Goal: Information Seeking & Learning: Find contact information

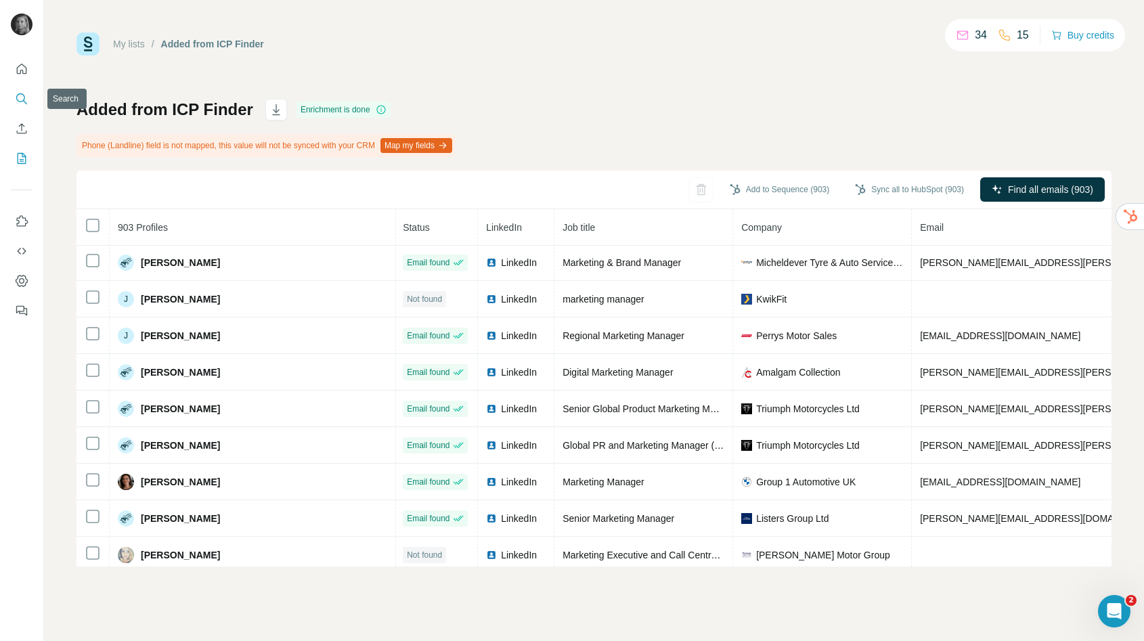
click at [20, 100] on icon "Search" at bounding box center [22, 99] width 14 height 14
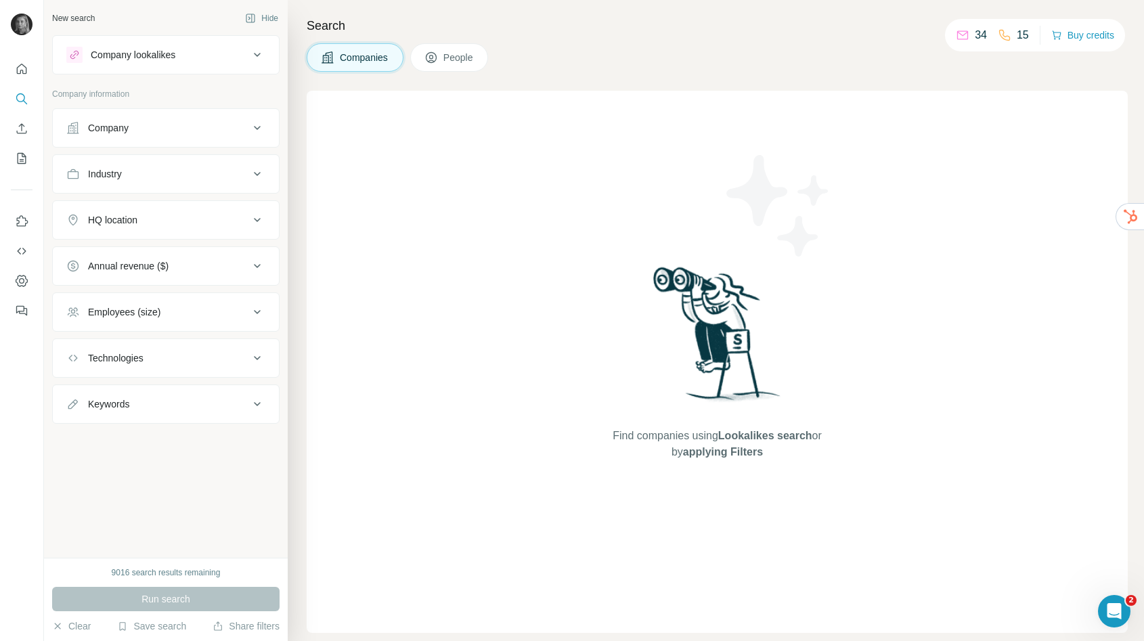
click at [153, 135] on button "Company" at bounding box center [166, 128] width 226 height 33
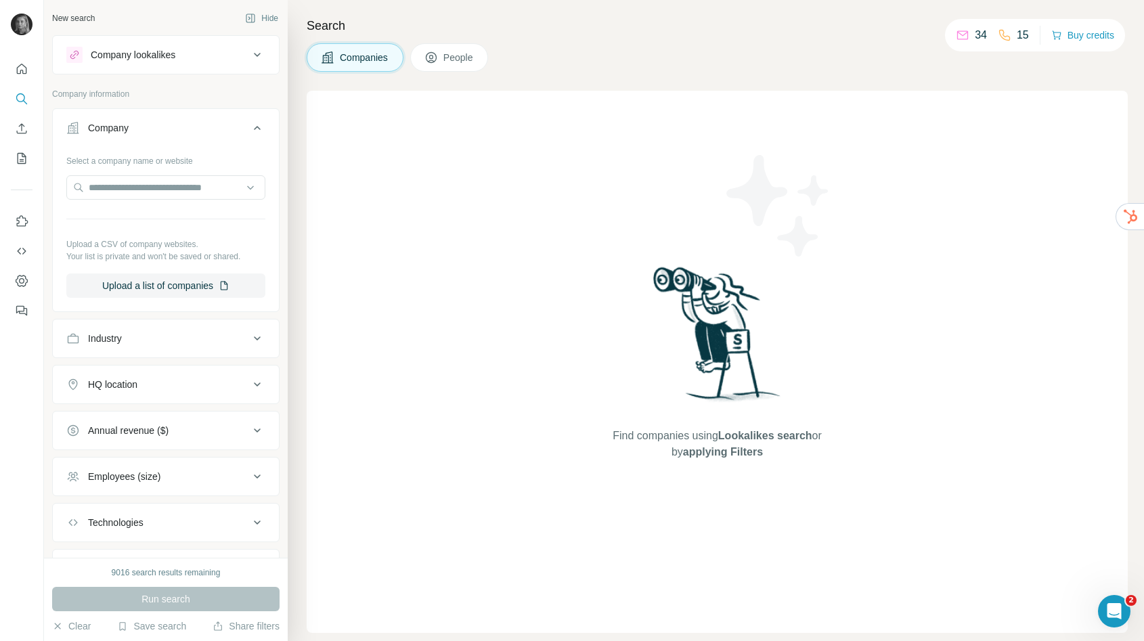
click at [145, 340] on div "Industry" at bounding box center [157, 339] width 183 height 14
click at [451, 56] on span "People" at bounding box center [459, 58] width 31 height 14
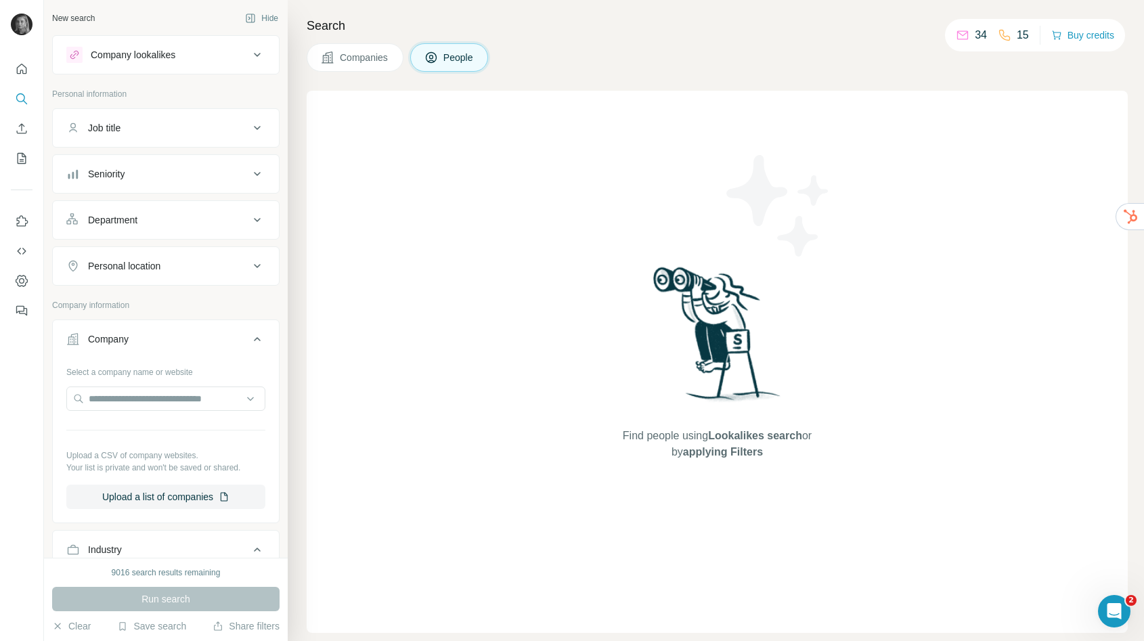
click at [146, 121] on button "Job title" at bounding box center [166, 128] width 226 height 33
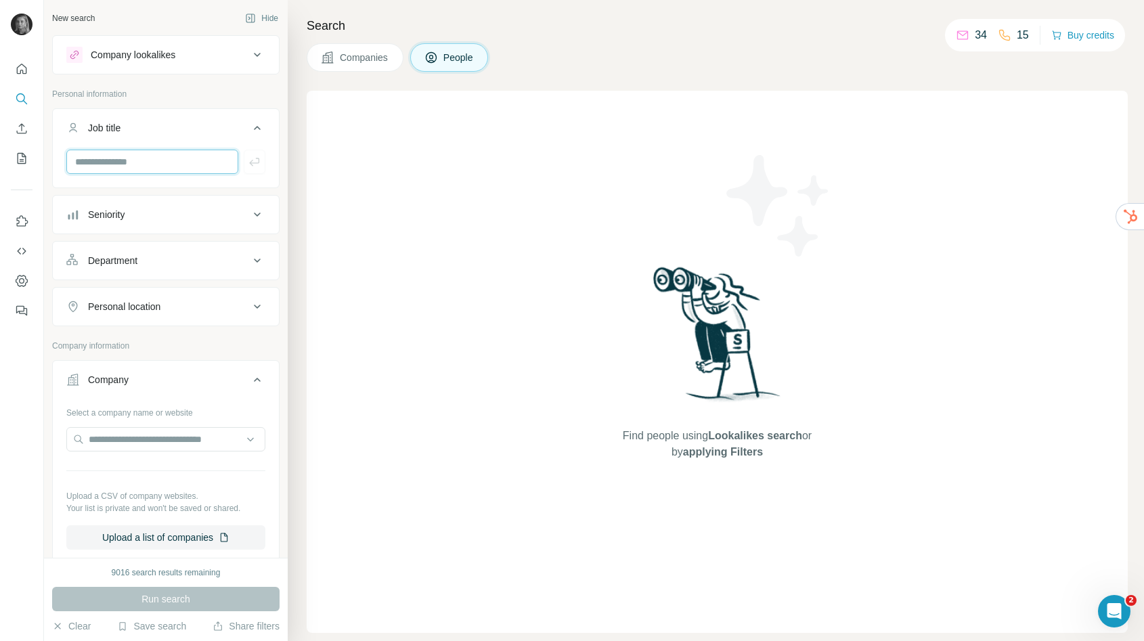
click at [129, 165] on input "text" at bounding box center [152, 162] width 172 height 24
type input "*********"
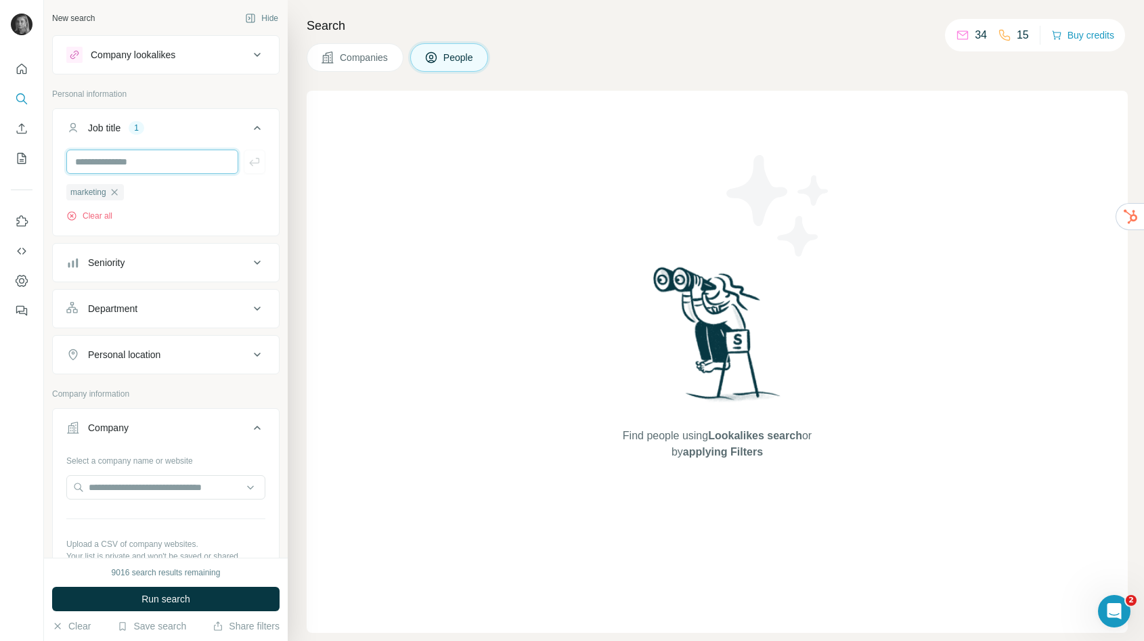
click at [154, 163] on input "text" at bounding box center [152, 162] width 172 height 24
type input "*****"
click at [159, 356] on div "Personal location" at bounding box center [124, 355] width 72 height 14
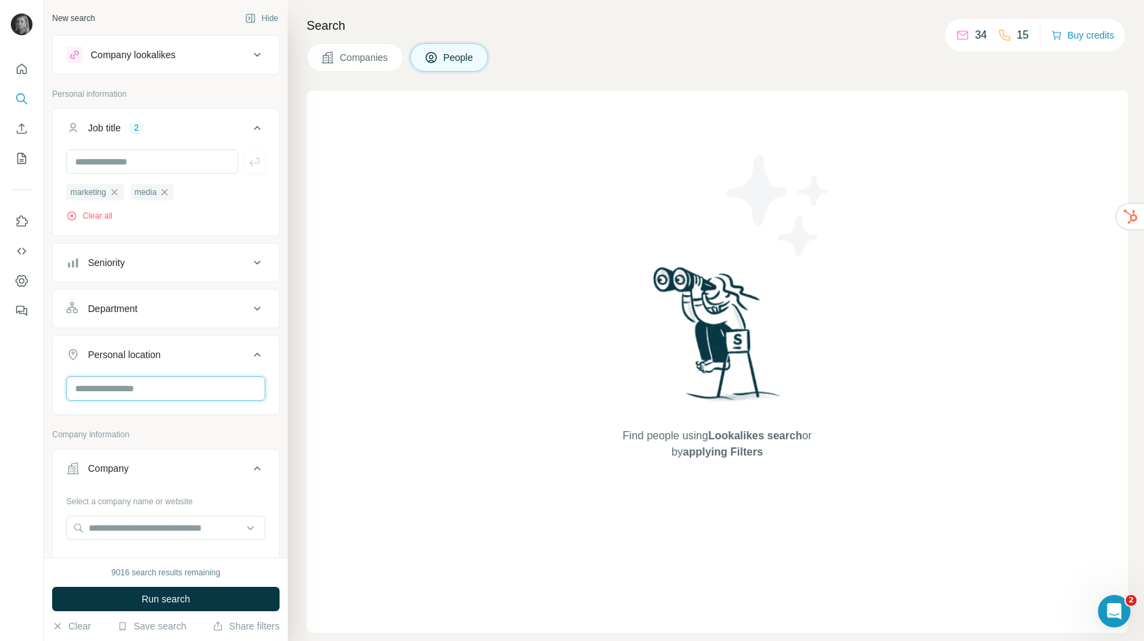
click at [156, 395] on input "text" at bounding box center [165, 389] width 199 height 24
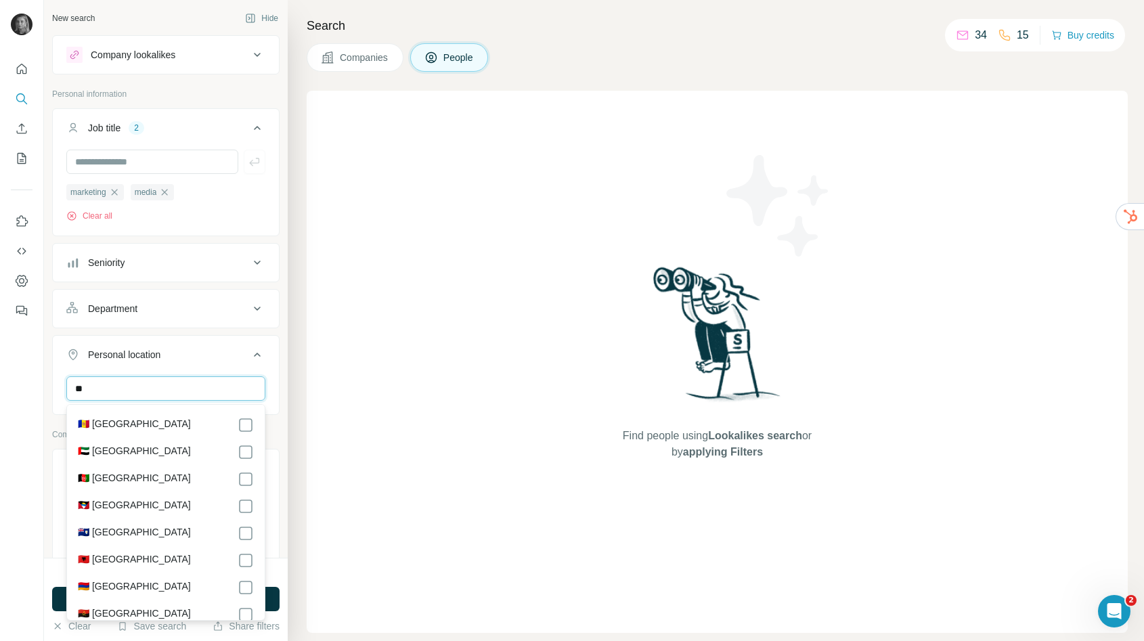
type input "*"
click at [179, 358] on div "Personal location" at bounding box center [157, 355] width 183 height 14
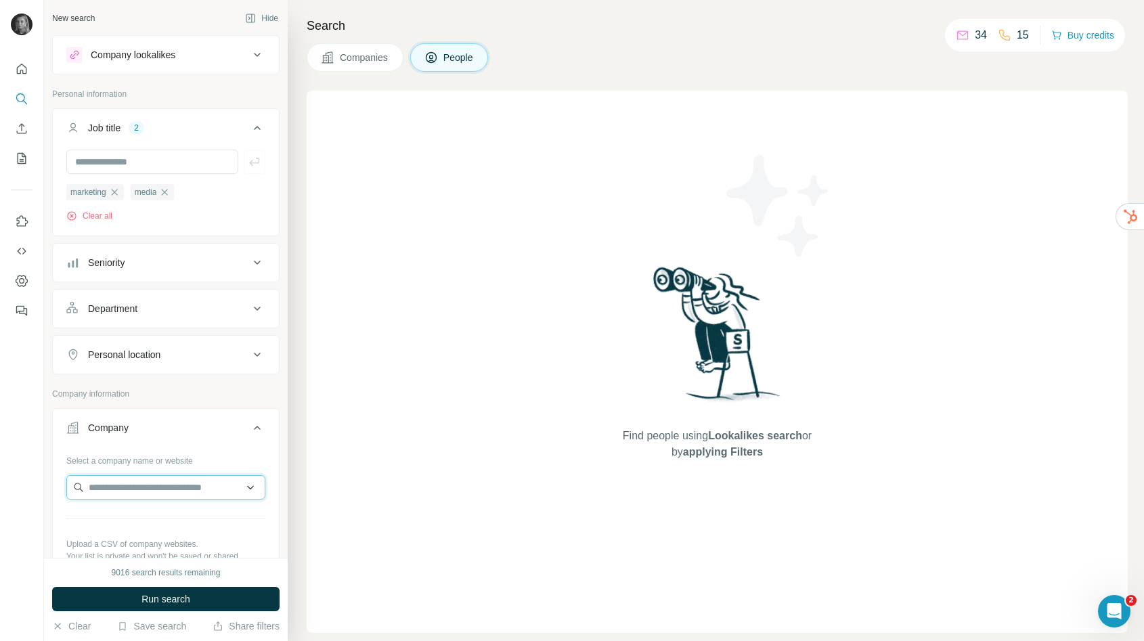
click at [159, 485] on input "text" at bounding box center [165, 487] width 199 height 24
paste input "**********"
type input "**********"
click at [160, 523] on p "Marstons Jobs MVP" at bounding box center [147, 519] width 85 height 14
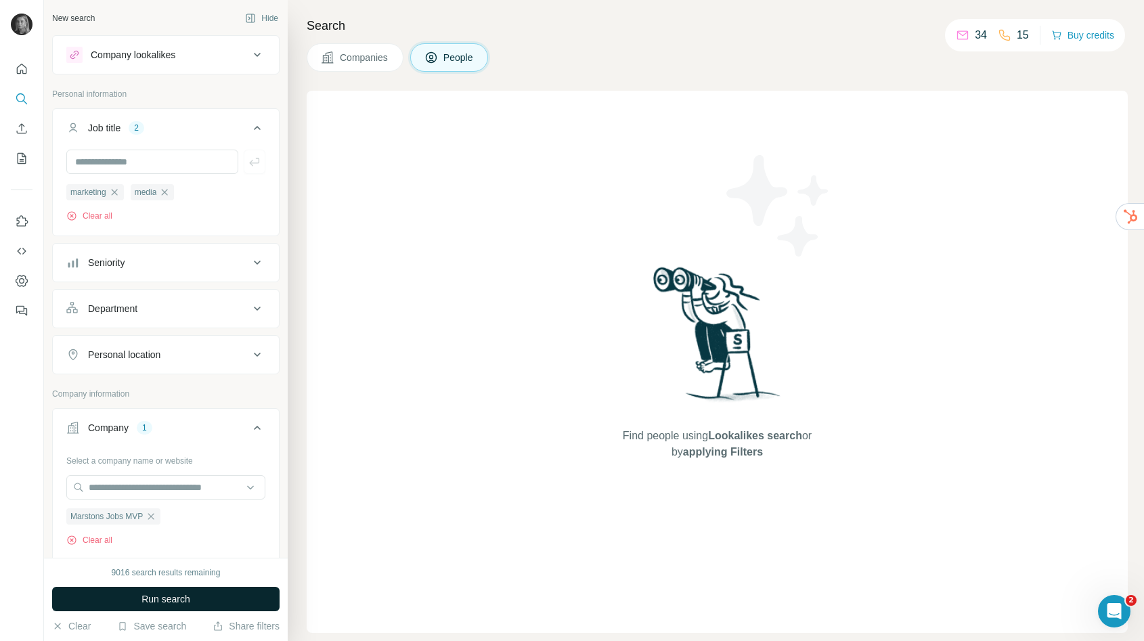
click at [172, 605] on button "Run search" at bounding box center [166, 599] width 228 height 24
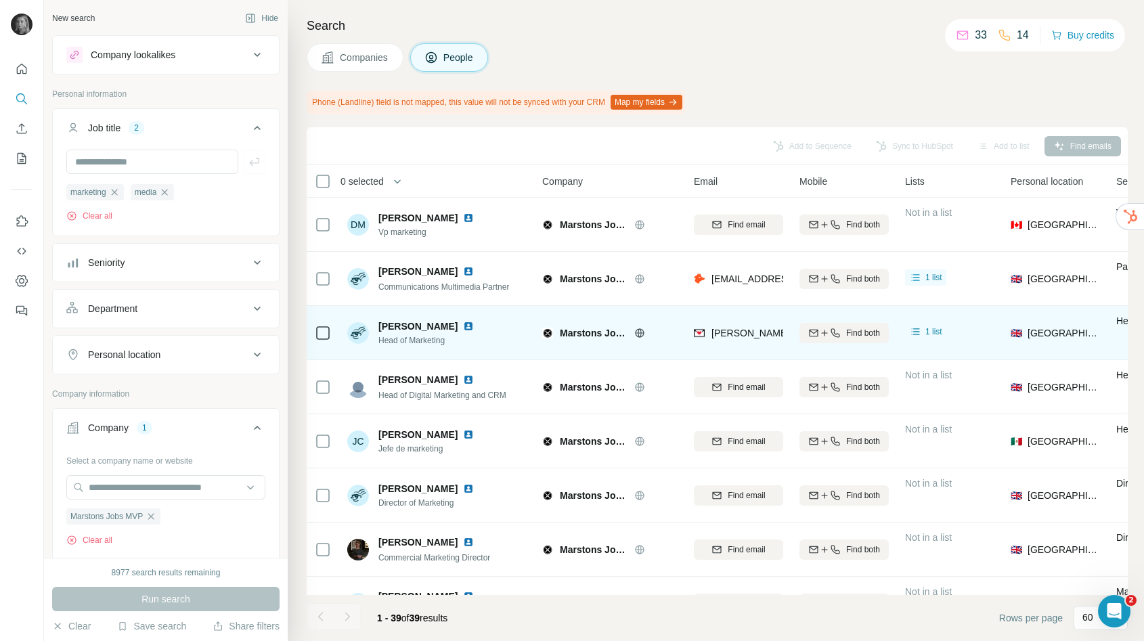
click at [852, 334] on span "Find both" at bounding box center [863, 333] width 34 height 12
click at [835, 333] on div "Finding mobile" at bounding box center [844, 332] width 89 height 37
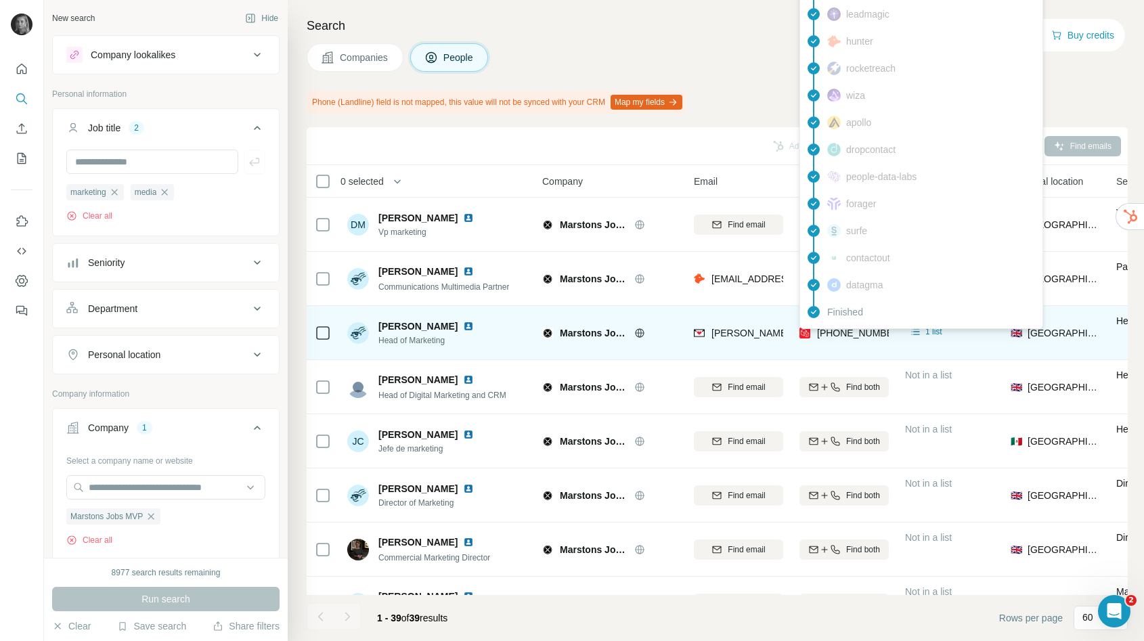
click at [835, 333] on span "[PHONE_NUMBER]" at bounding box center [859, 333] width 85 height 11
copy tr "[PHONE_NUMBER]"
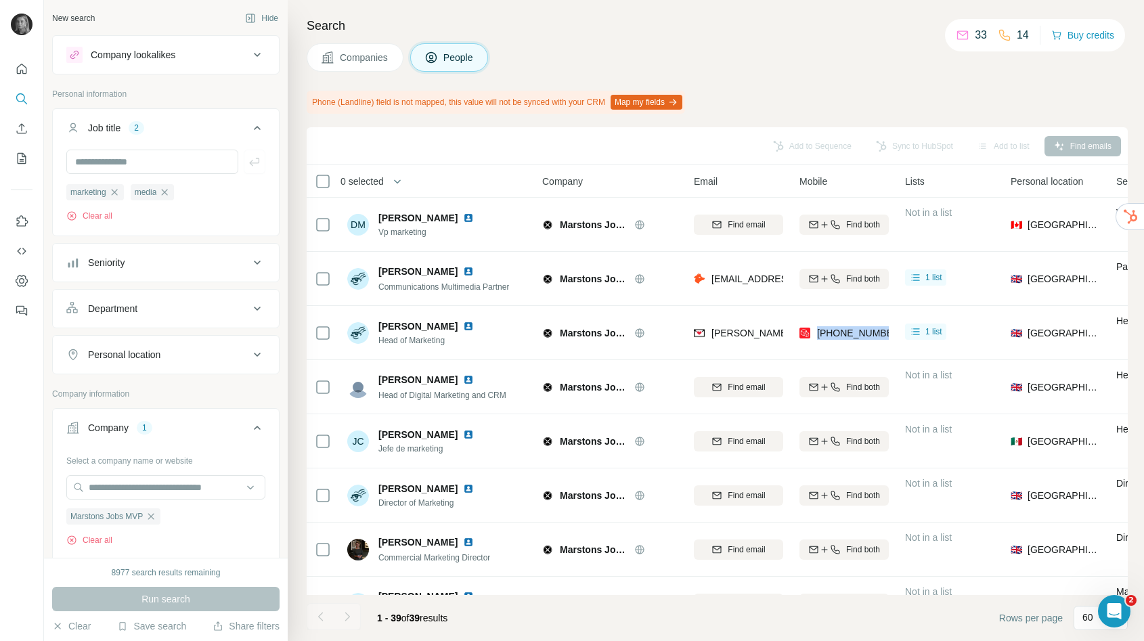
click at [765, 70] on div "Companies People" at bounding box center [717, 57] width 821 height 28
